Goal: Navigation & Orientation: Find specific page/section

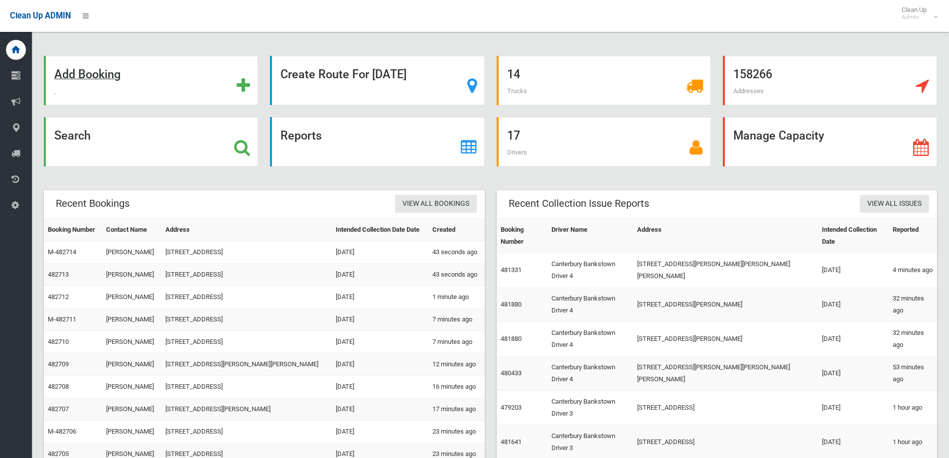
click at [103, 79] on strong "Add Booking" at bounding box center [87, 74] width 66 height 14
click at [71, 134] on strong "Search" at bounding box center [72, 135] width 36 height 14
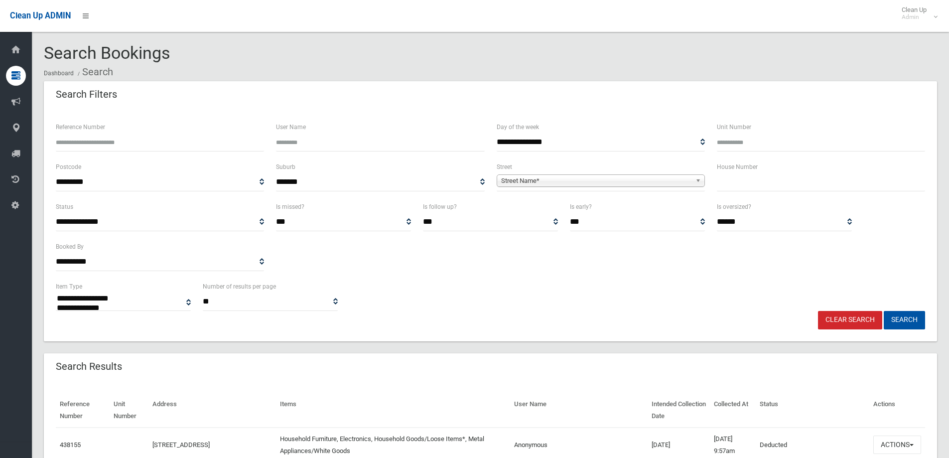
select select
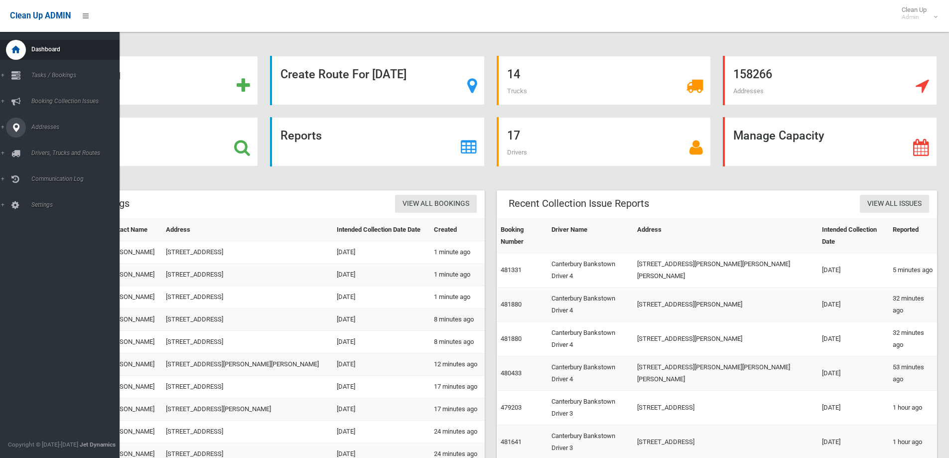
click at [41, 129] on span "Addresses" at bounding box center [77, 126] width 99 height 7
click at [52, 147] on span "All Addresses" at bounding box center [73, 144] width 90 height 7
